Goal: Ask a question

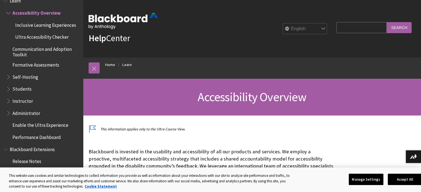
click at [19, 89] on span "Students" at bounding box center [21, 88] width 19 height 7
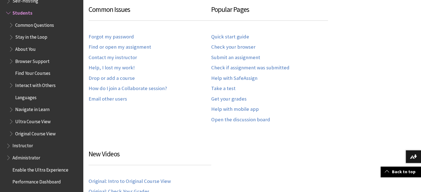
scroll to position [332, 0]
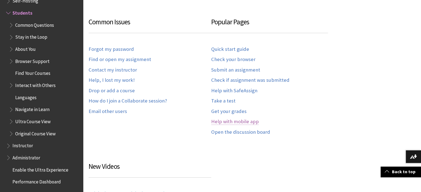
click at [242, 119] on link "Help with mobile app" at bounding box center [235, 122] width 48 height 6
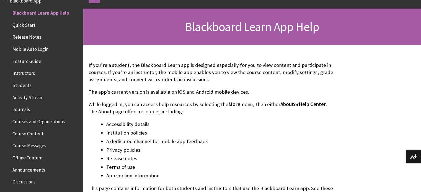
scroll to position [83, 0]
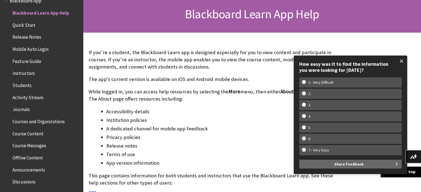
click at [402, 59] on span at bounding box center [401, 61] width 12 height 12
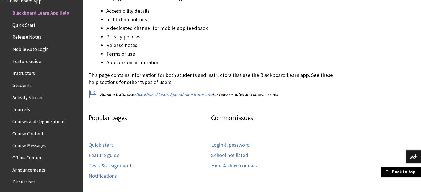
scroll to position [194, 0]
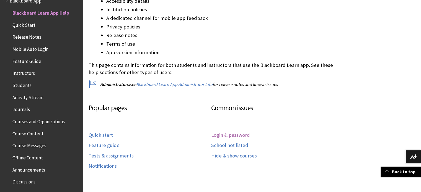
click at [232, 135] on link "Login & password" at bounding box center [230, 135] width 39 height 6
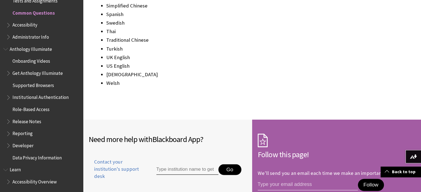
scroll to position [917, 0]
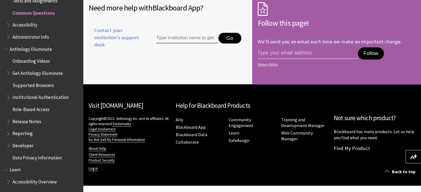
click at [186, 43] on input "Type institution name to get support" at bounding box center [187, 38] width 62 height 11
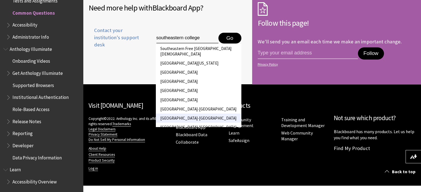
type input "southeastern college"
click at [199, 123] on li "Southeastern College-Charleston" at bounding box center [198, 118] width 85 height 9
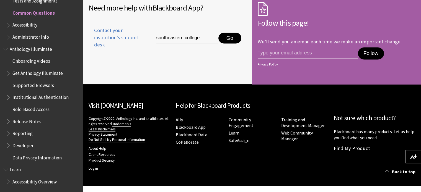
click at [229, 44] on button "Go" at bounding box center [229, 38] width 23 height 11
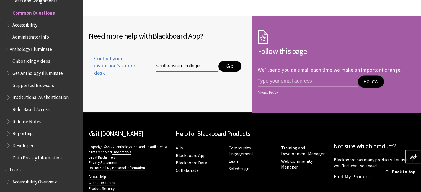
scroll to position [862, 0]
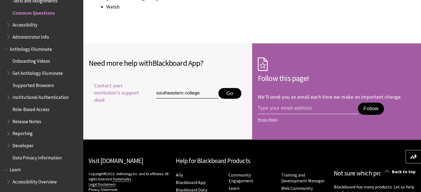
click at [107, 99] on span "Contact your institution's support desk" at bounding box center [115, 93] width 55 height 22
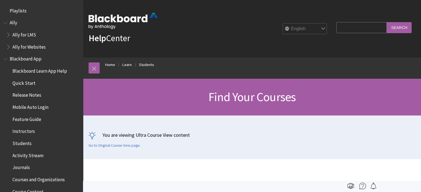
scroll to position [593, 0]
